Goal: Task Accomplishment & Management: Complete application form

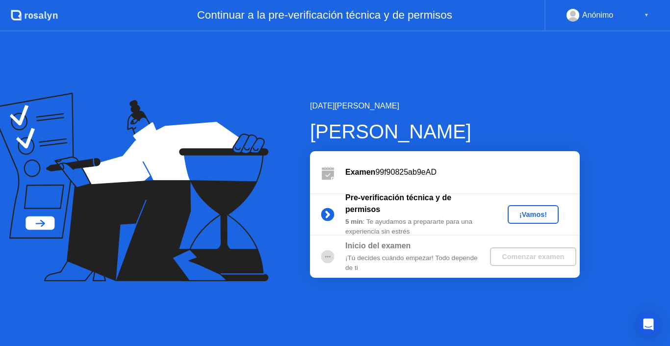
click at [539, 95] on div "[DATE][PERSON_NAME] [PERSON_NAME] Examen 99f90825ab9eAD Pre-verificación técnic…" at bounding box center [335, 188] width 670 height 314
click at [498, 149] on div "[DATE][PERSON_NAME] [PERSON_NAME] Examen 99f90825ab9eAD Pre-verificación técnic…" at bounding box center [428, 188] width 301 height 177
click at [481, 185] on div "Examen 99f90825ab9eAD" at bounding box center [445, 172] width 270 height 42
click at [526, 216] on div "¡Vamos!" at bounding box center [532, 214] width 43 height 8
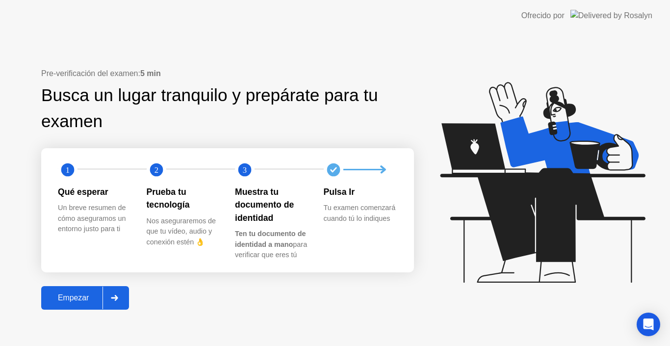
click at [503, 166] on icon at bounding box center [542, 182] width 205 height 201
click at [107, 302] on div at bounding box center [114, 297] width 24 height 23
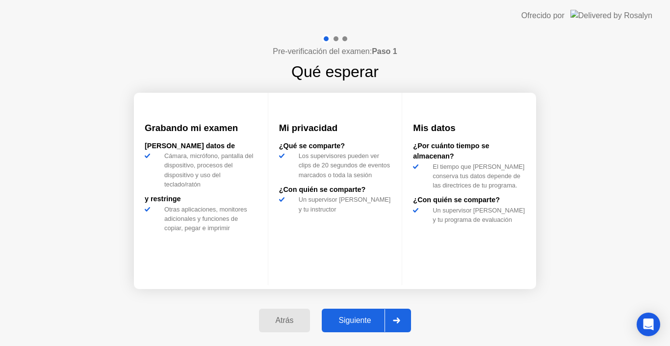
click at [404, 318] on div at bounding box center [396, 320] width 24 height 23
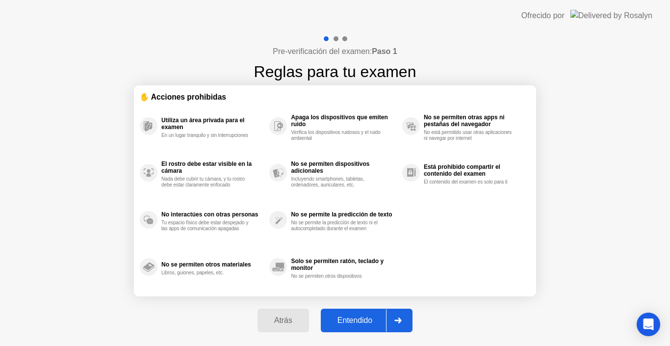
click at [400, 321] on icon at bounding box center [397, 320] width 7 height 6
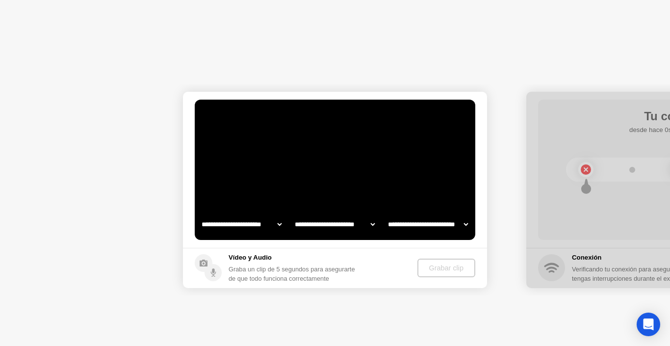
select select "**********"
select select "*******"
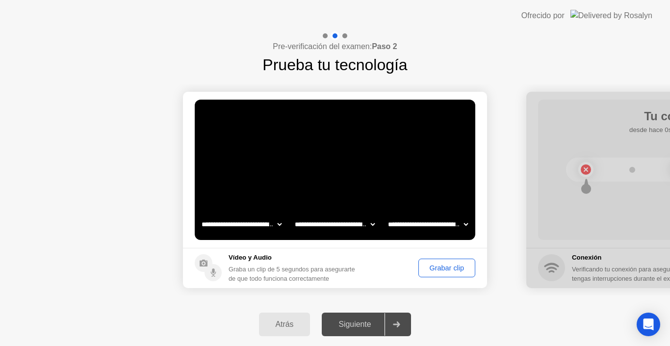
click at [424, 268] on div "Grabar clip" at bounding box center [447, 268] width 50 height 8
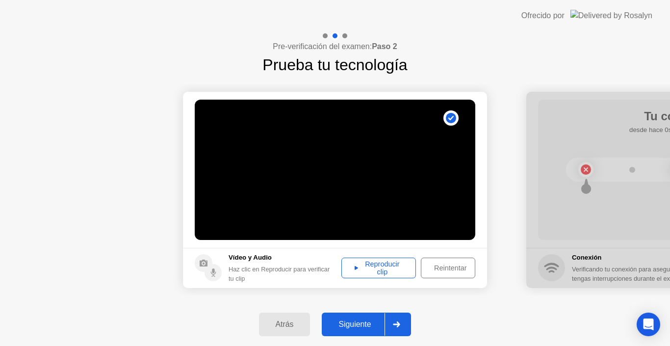
click at [381, 274] on div "Reproducir clip" at bounding box center [379, 268] width 68 height 16
click at [375, 316] on button "Siguiente" at bounding box center [366, 324] width 89 height 24
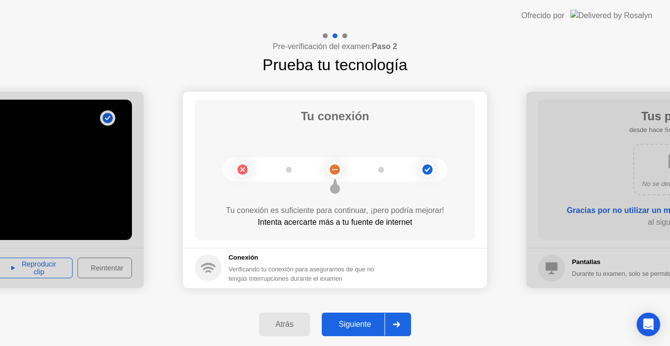
click at [363, 322] on div "Siguiente" at bounding box center [355, 324] width 60 height 9
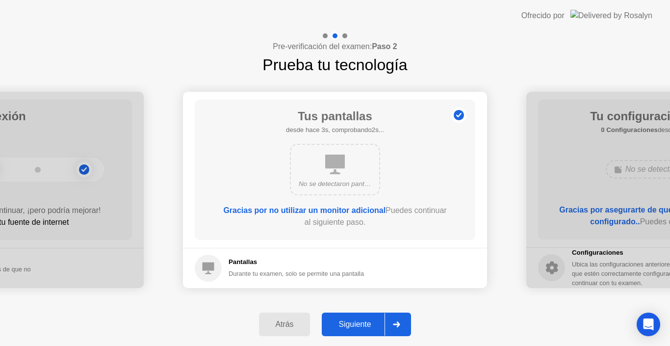
click at [366, 325] on div "Siguiente" at bounding box center [355, 324] width 60 height 9
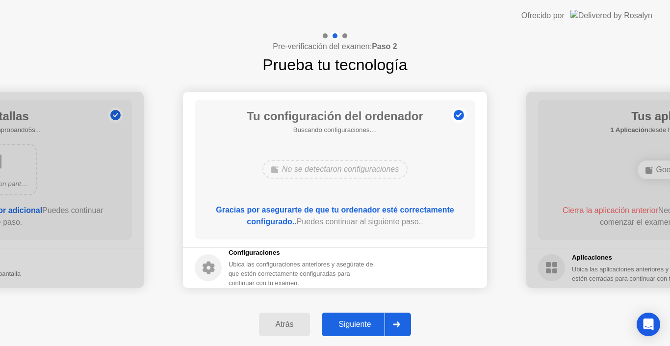
click at [362, 321] on div "Siguiente" at bounding box center [355, 324] width 60 height 9
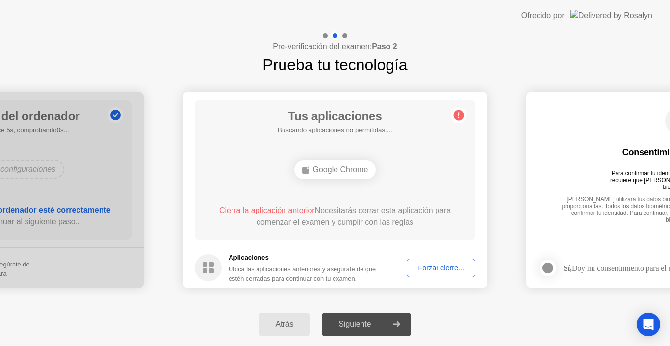
click at [394, 325] on div at bounding box center [396, 324] width 24 height 23
click at [461, 120] on icon at bounding box center [459, 115] width 16 height 16
click at [457, 116] on circle at bounding box center [458, 115] width 10 height 10
click at [378, 326] on div "Siguiente" at bounding box center [355, 324] width 60 height 9
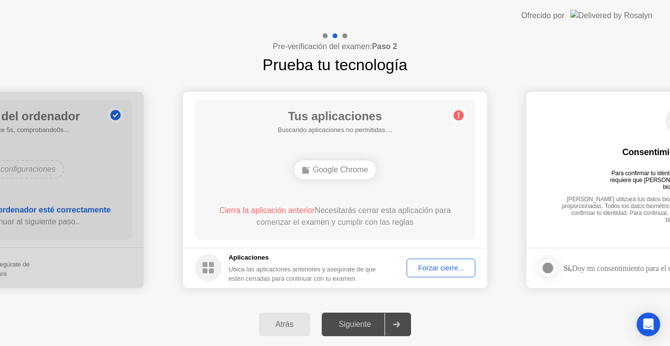
click at [378, 326] on div "Siguiente" at bounding box center [355, 324] width 60 height 9
click at [400, 162] on div "Google Chrome" at bounding box center [335, 169] width 225 height 26
click at [395, 151] on div "Tus aplicaciones Buscando aplicaciones no permitidas.... Google Chrome Cierra l…" at bounding box center [335, 170] width 280 height 140
click at [423, 268] on div "Forzar cierre..." at bounding box center [441, 268] width 62 height 8
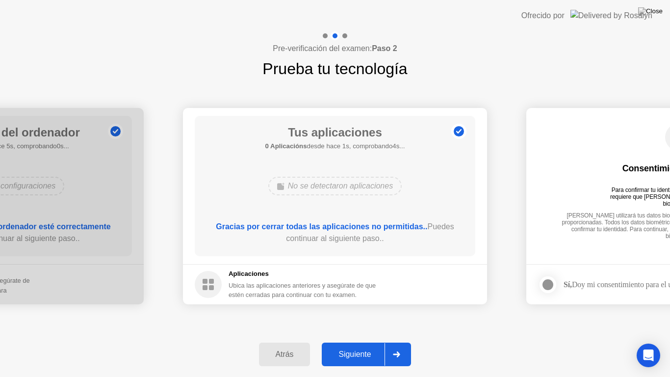
click at [368, 345] on button "Siguiente" at bounding box center [366, 354] width 89 height 24
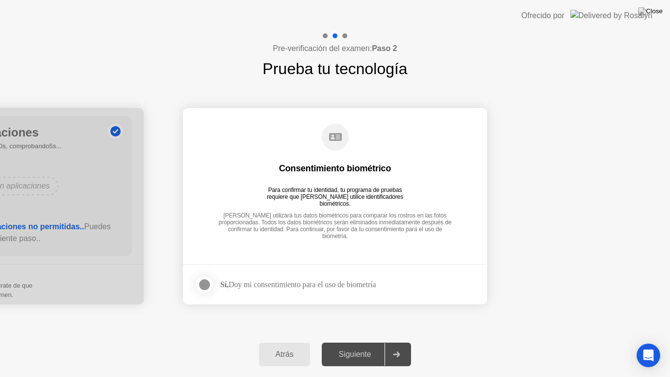
click at [208, 286] on div at bounding box center [205, 284] width 12 height 12
click at [373, 345] on div "Siguiente" at bounding box center [355, 354] width 60 height 9
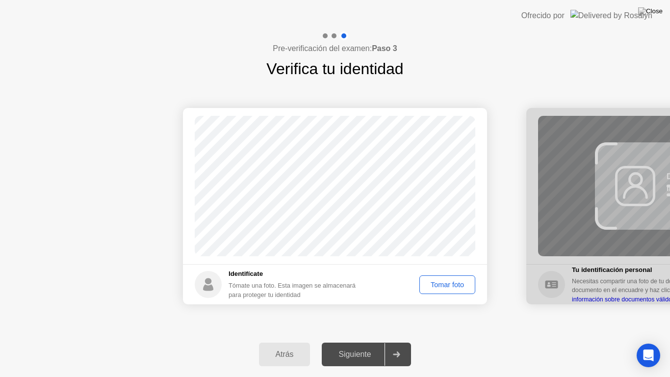
click at [444, 286] on div "Tomar foto" at bounding box center [447, 284] width 49 height 8
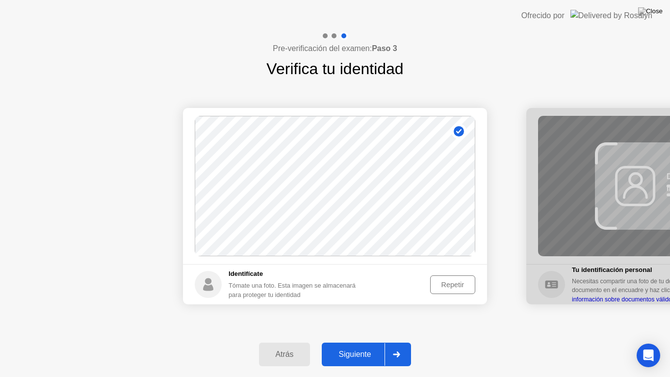
click at [378, 345] on div "Siguiente" at bounding box center [355, 354] width 60 height 9
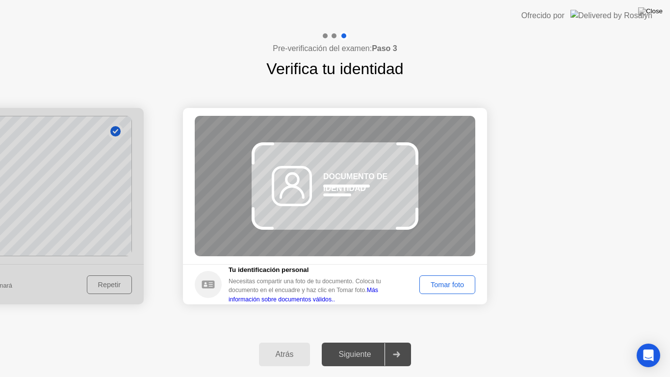
click at [429, 284] on div "Tomar foto" at bounding box center [447, 284] width 49 height 8
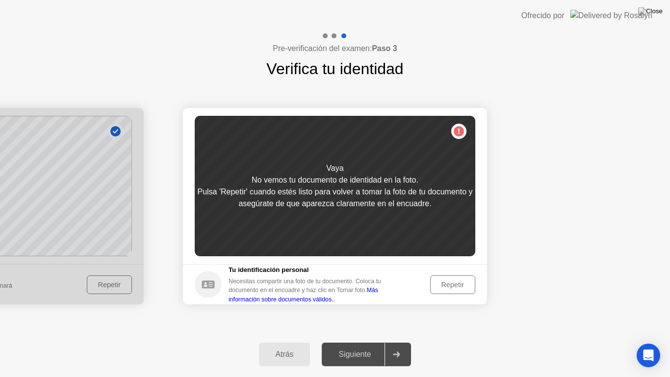
click at [435, 280] on div "Repetir" at bounding box center [452, 284] width 38 height 8
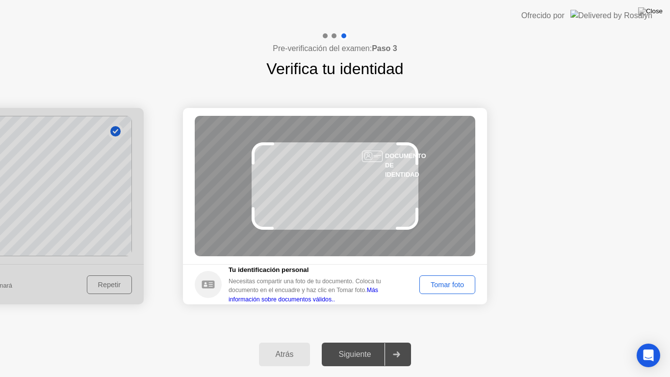
click at [442, 284] on div "Tomar foto" at bounding box center [447, 284] width 49 height 8
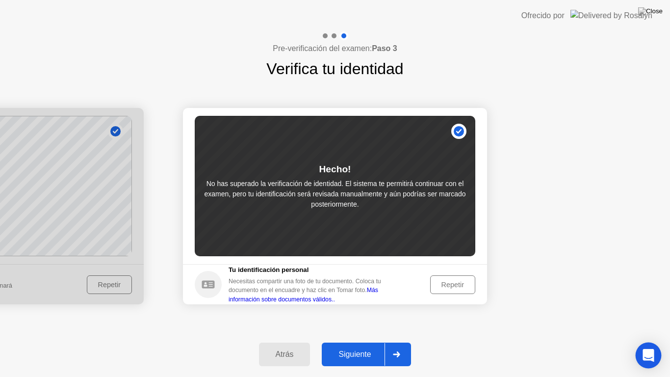
click at [648, 345] on icon "Open Intercom Messenger" at bounding box center [647, 355] width 11 height 13
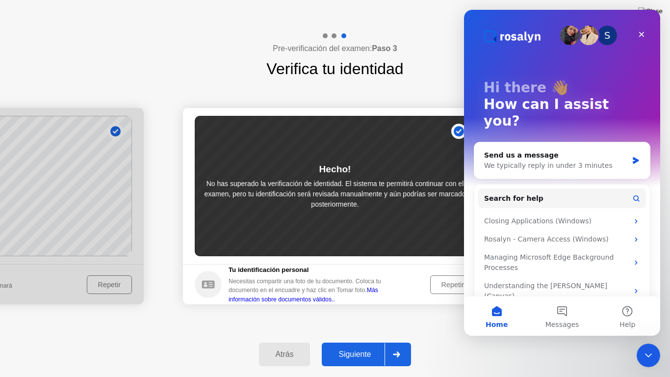
click at [460, 345] on div "Atrás Siguiente" at bounding box center [335, 353] width 670 height 45
click at [640, 36] on icon "Close" at bounding box center [641, 34] width 5 height 5
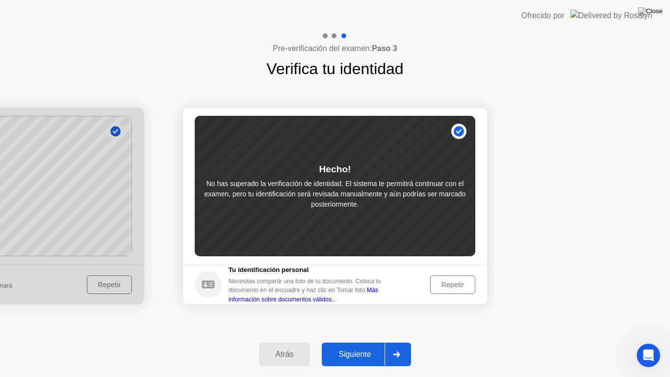
click at [391, 345] on div at bounding box center [396, 354] width 24 height 23
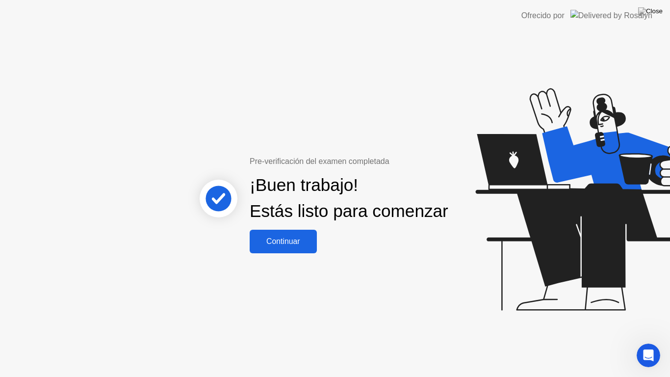
click at [302, 246] on div "Continuar" at bounding box center [282, 241] width 61 height 9
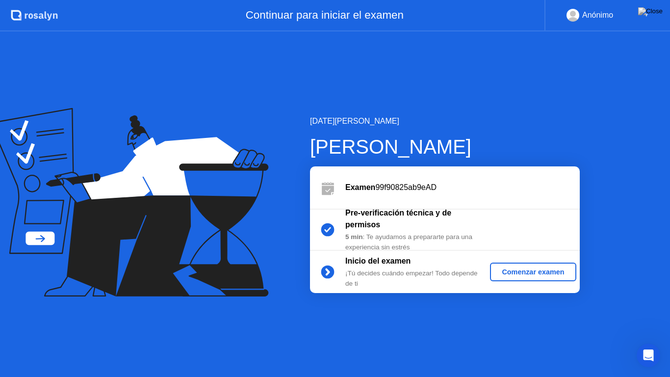
click at [525, 268] on div "Comenzar examen" at bounding box center [533, 272] width 78 height 8
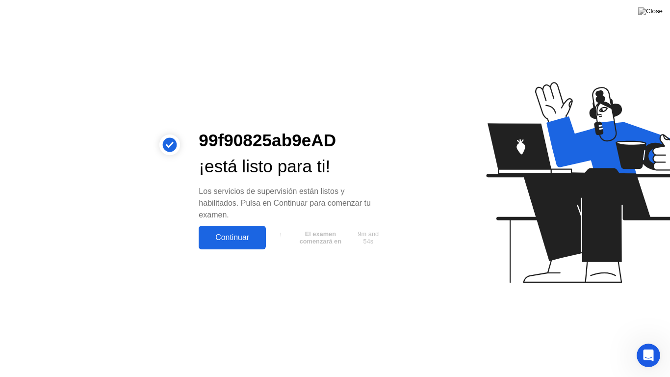
click at [244, 233] on div "Continuar" at bounding box center [231, 237] width 61 height 9
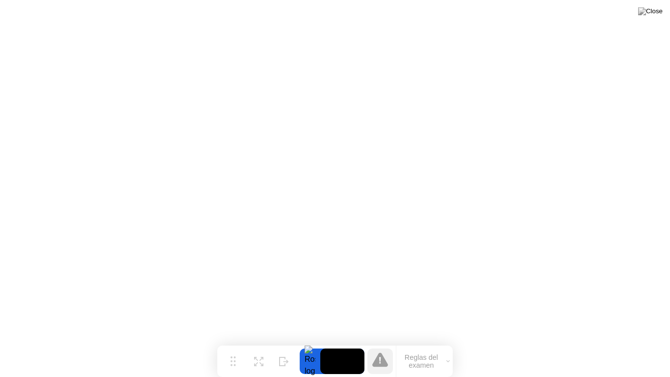
click at [401, 345] on button "Reglas del examen" at bounding box center [424, 360] width 56 height 17
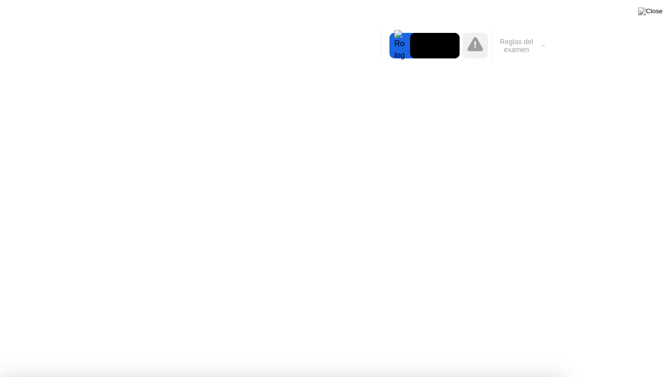
click at [518, 37] on button "Reglas del examen" at bounding box center [519, 45] width 56 height 17
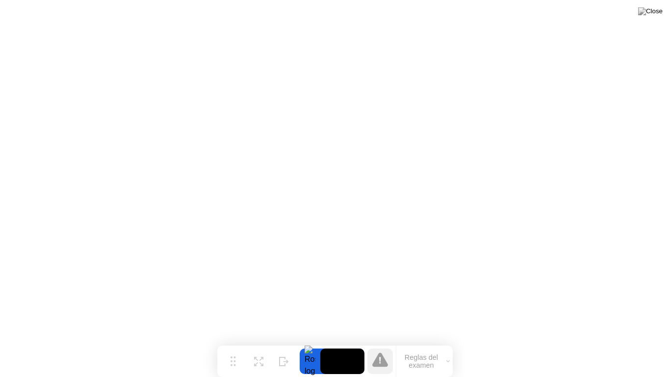
click at [423, 345] on button "Reglas del examen" at bounding box center [424, 360] width 56 height 17
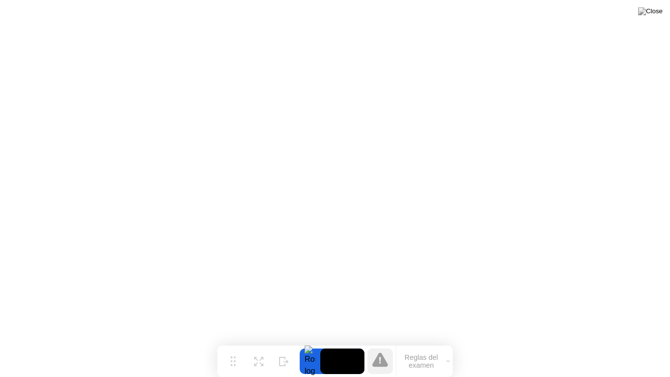
click at [378, 345] on icon at bounding box center [380, 359] width 16 height 14
